Goal: Information Seeking & Learning: Find specific fact

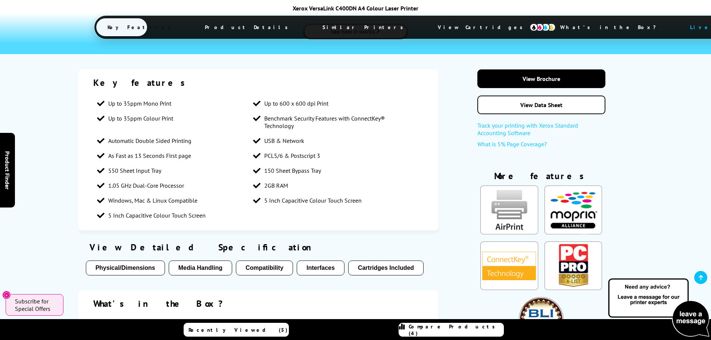
scroll to position [1009, 0]
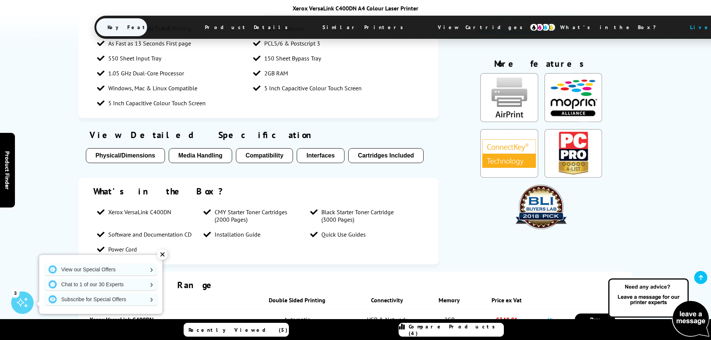
click at [139, 148] on button "Physical/Dimensions" at bounding box center [125, 155] width 79 height 15
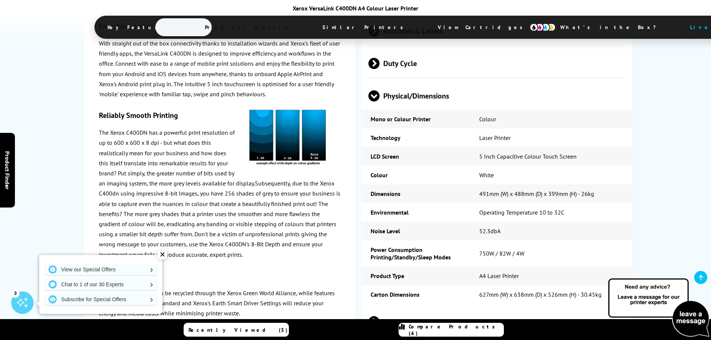
scroll to position [1725, 0]
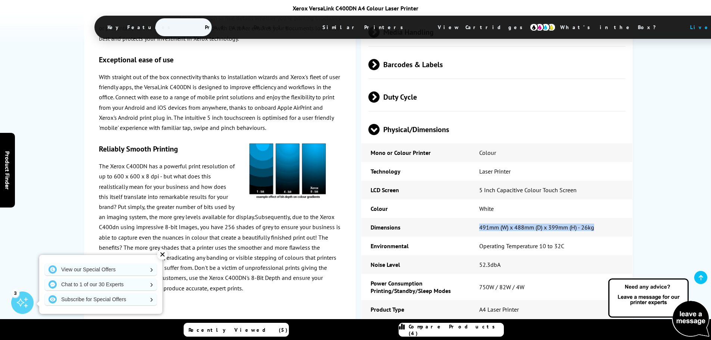
drag, startPoint x: 481, startPoint y: 168, endPoint x: 608, endPoint y: 167, distance: 127.3
click at [608, 218] on td "491mm (W) x 488mm (D) x 399mm (H) - 26kg" at bounding box center [551, 227] width 163 height 19
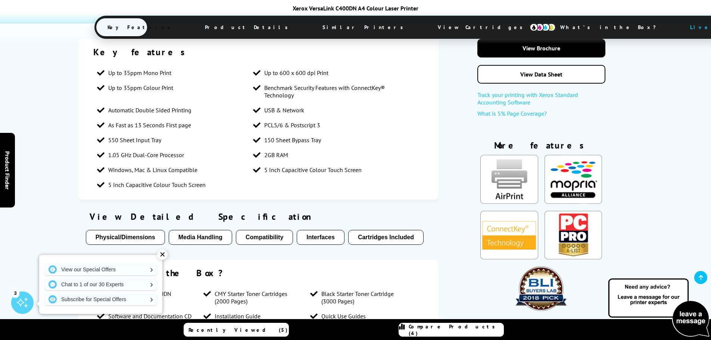
scroll to position [971, 0]
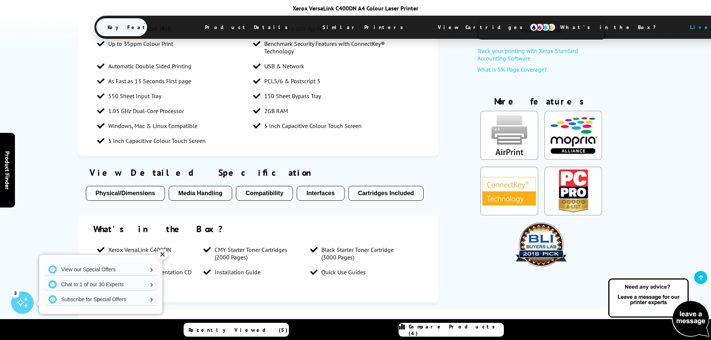
click at [114, 186] on button "Physical/Dimensions" at bounding box center [125, 193] width 79 height 15
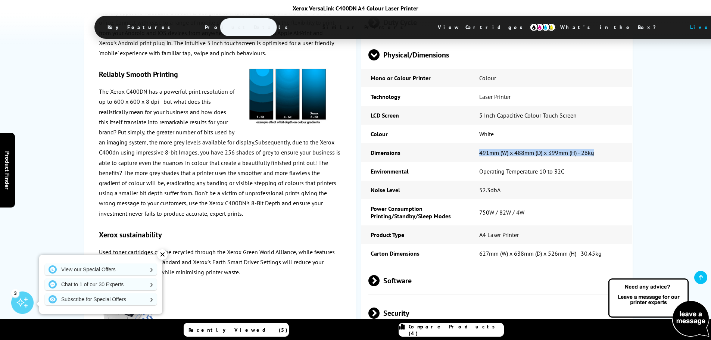
scroll to position [1725, 0]
